Goal: Information Seeking & Learning: Learn about a topic

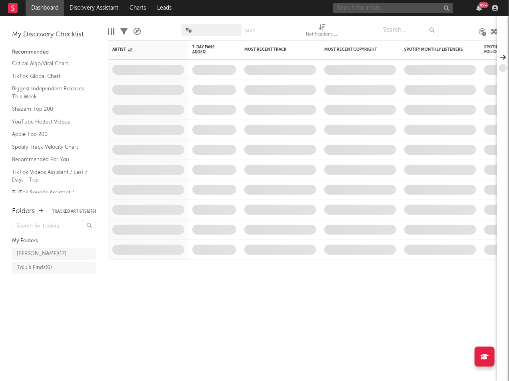
click at [371, 11] on input "text" at bounding box center [393, 8] width 120 height 10
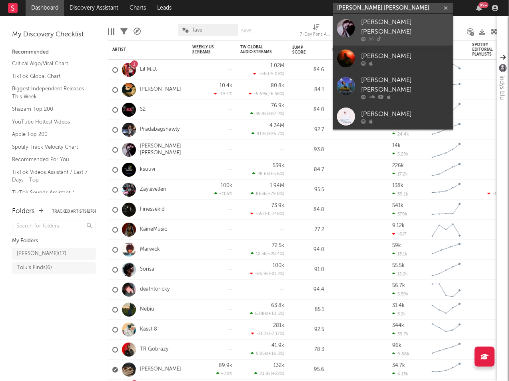
type input "[PERSON_NAME] [PERSON_NAME]"
click at [391, 24] on div "[PERSON_NAME] [PERSON_NAME]" at bounding box center [405, 27] width 88 height 19
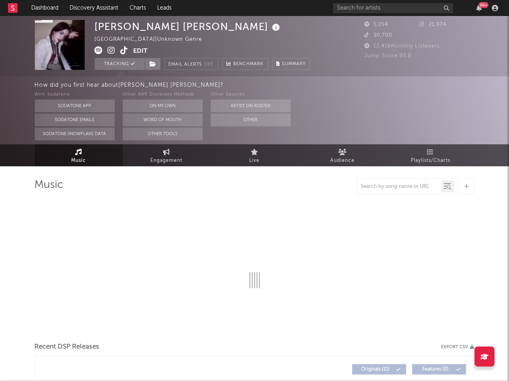
select select "1w"
